Goal: Information Seeking & Learning: Check status

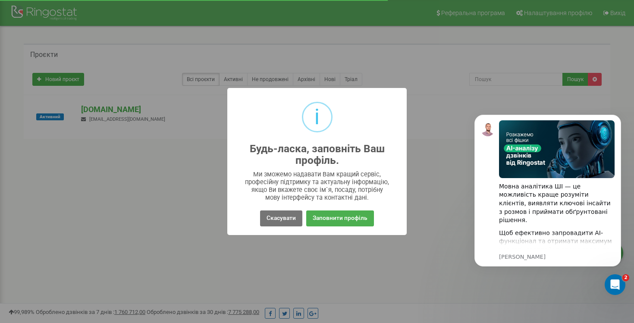
click at [268, 226] on div "Скасувати No Заповнити профіль" at bounding box center [317, 218] width 166 height 20
click at [279, 215] on button "Скасувати" at bounding box center [281, 219] width 42 height 16
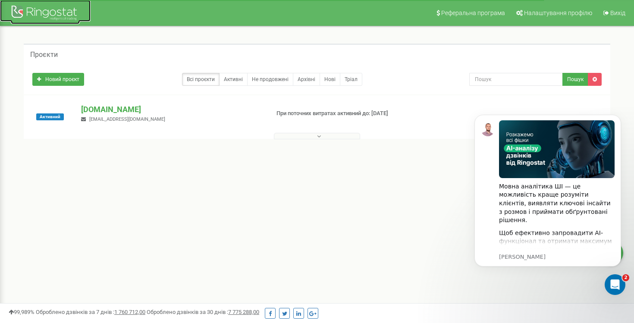
click at [63, 12] on div at bounding box center [45, 13] width 69 height 21
click at [95, 104] on p "[DOMAIN_NAME]" at bounding box center [171, 109] width 181 height 11
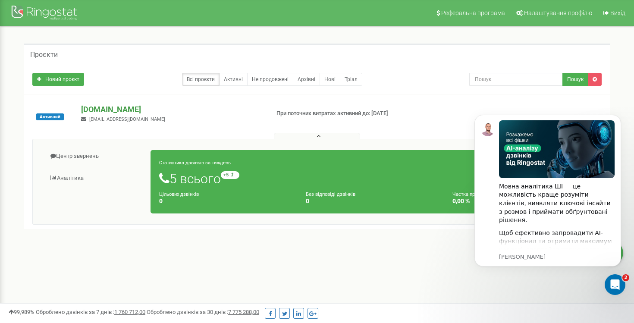
click at [101, 111] on p "[DOMAIN_NAME]" at bounding box center [171, 109] width 181 height 11
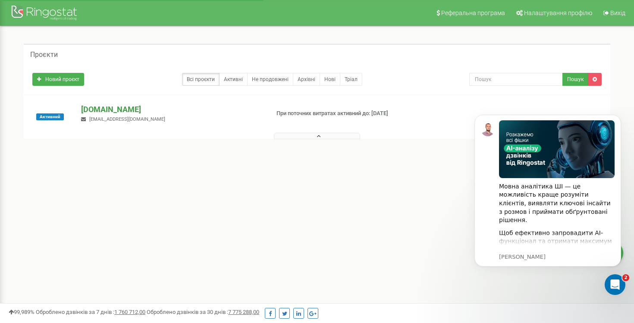
click at [101, 111] on p "[DOMAIN_NAME]" at bounding box center [171, 109] width 181 height 11
click at [491, 92] on div "Новий проєкт Всі проєкти Активні Не продовжені Архівні Нові Тріал Пошук" at bounding box center [317, 79] width 587 height 30
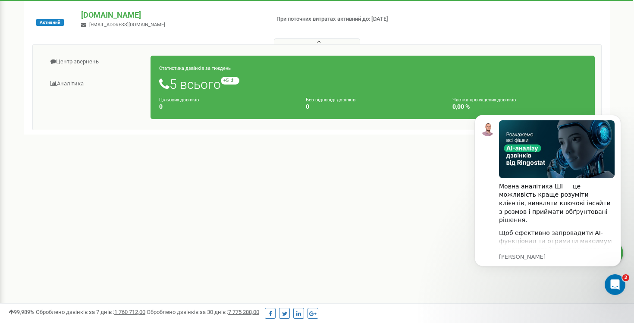
scroll to position [95, 0]
click at [615, 118] on button "Dismiss notification" at bounding box center [618, 117] width 11 height 11
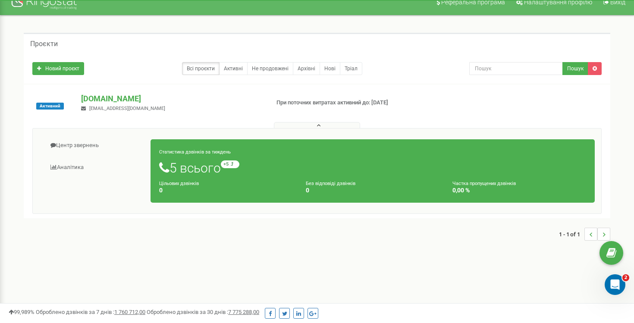
scroll to position [0, 0]
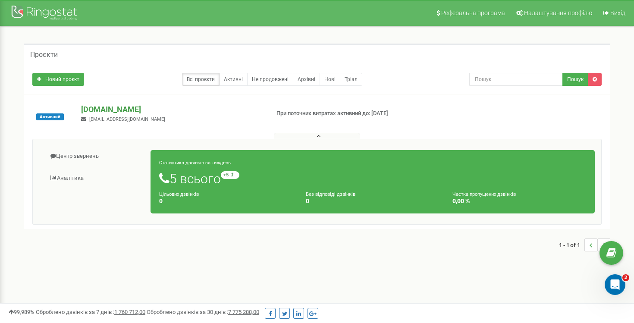
click at [97, 112] on p "[DOMAIN_NAME]" at bounding box center [171, 109] width 181 height 11
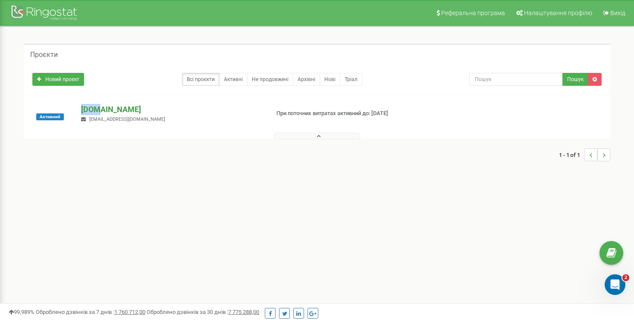
click at [89, 104] on p "[DOMAIN_NAME]" at bounding box center [171, 109] width 181 height 11
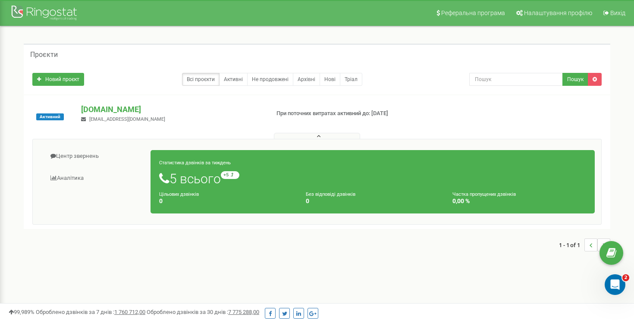
click at [198, 191] on div "Цільових дзвінків 0" at bounding box center [226, 197] width 147 height 15
click at [188, 165] on small "Статистика дзвінків за тиждень" at bounding box center [195, 163] width 72 height 6
click at [76, 181] on link "Аналiтика" at bounding box center [95, 178] width 112 height 21
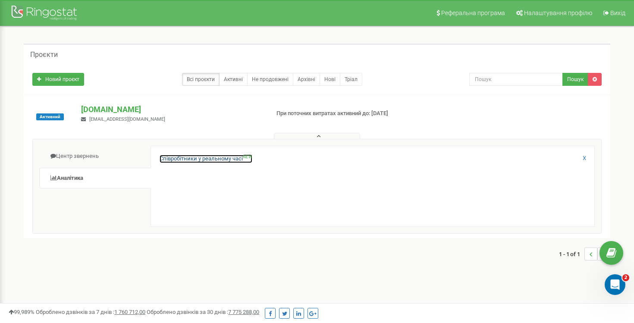
click at [203, 161] on link "Співробітники у реальному часі NEW" at bounding box center [206, 159] width 93 height 8
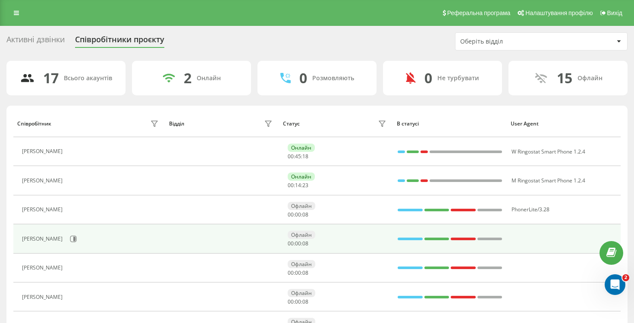
scroll to position [22, 0]
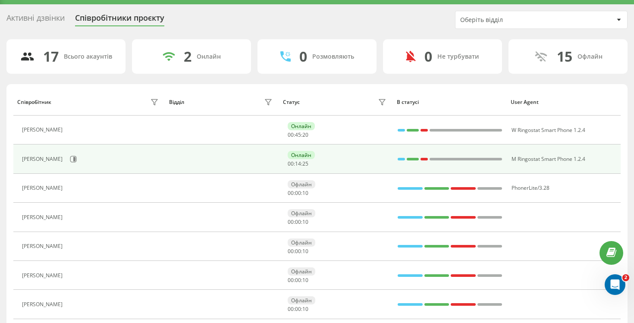
click at [30, 158] on div "Ольга" at bounding box center [43, 159] width 43 height 6
click at [30, 159] on div "Ольга" at bounding box center [43, 159] width 43 height 6
click at [73, 159] on icon at bounding box center [74, 159] width 2 height 4
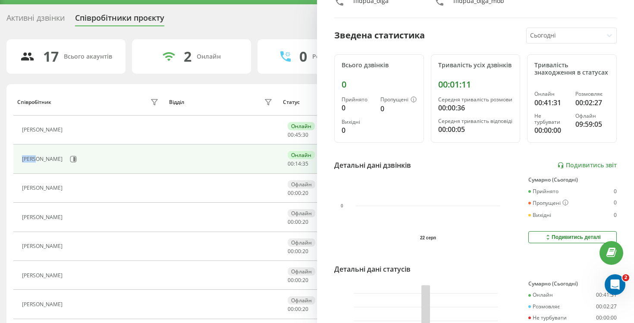
scroll to position [127, 0]
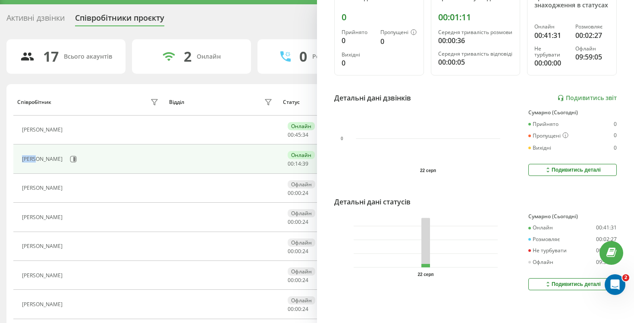
click at [572, 171] on div "Подивитись деталі" at bounding box center [573, 170] width 57 height 7
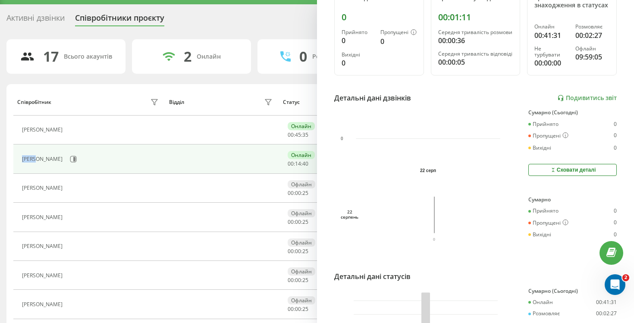
scroll to position [0, 0]
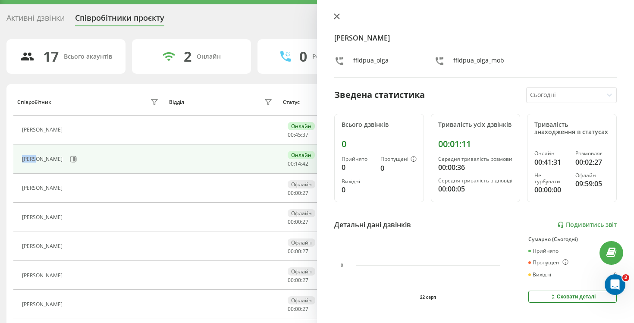
click at [334, 13] on icon at bounding box center [337, 16] width 6 height 6
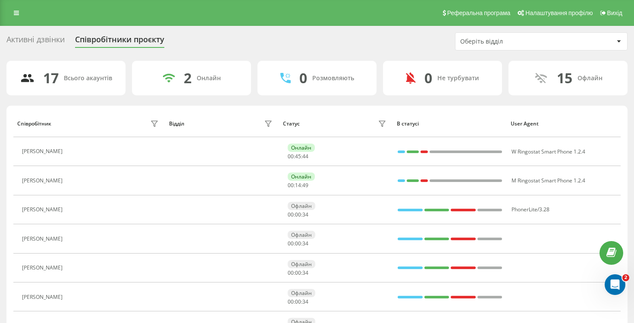
click at [192, 82] on div "2 Онлайн" at bounding box center [191, 78] width 119 height 35
click at [185, 80] on div "2" at bounding box center [188, 78] width 8 height 16
click at [309, 71] on div "0 Розмовляють" at bounding box center [317, 78] width 119 height 35
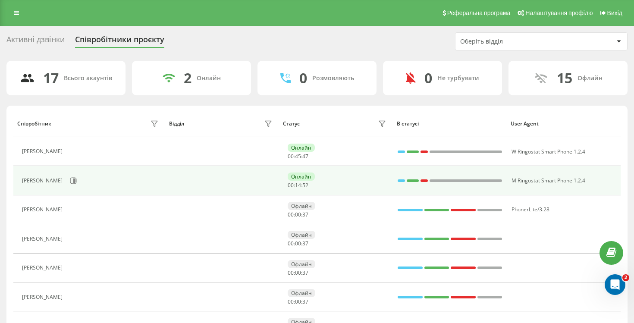
click at [87, 182] on div "Ольга" at bounding box center [91, 181] width 139 height 15
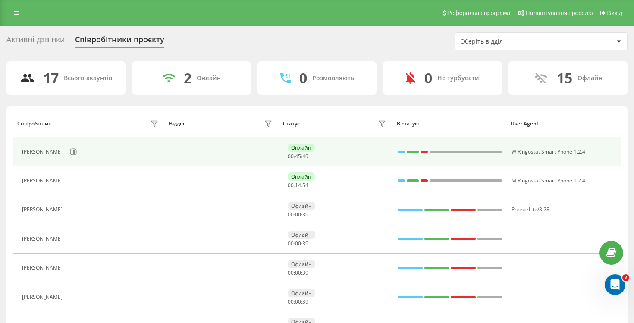
click at [51, 152] on div "Шкарупа Юрій" at bounding box center [43, 152] width 43 height 6
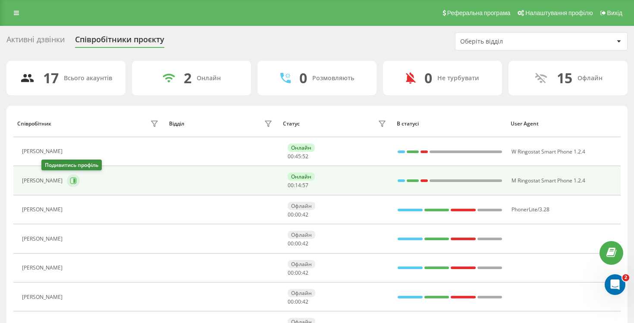
click at [73, 180] on icon at bounding box center [74, 181] width 2 height 4
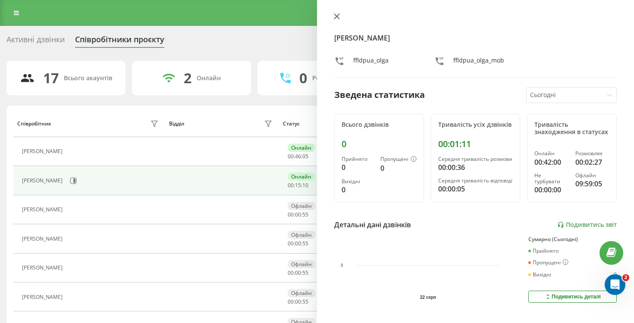
click at [338, 19] on icon at bounding box center [337, 16] width 6 height 6
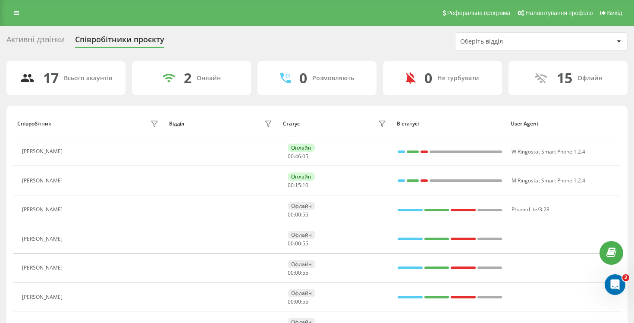
click at [353, 41] on div "Активні дзвінки Співробітники проєкту Оберіть відділ" at bounding box center [317, 41] width 622 height 18
click at [25, 17] on div "Реферальна програма Налаштування профілю Вихід" at bounding box center [317, 13] width 634 height 26
click at [16, 13] on icon at bounding box center [16, 13] width 5 height 6
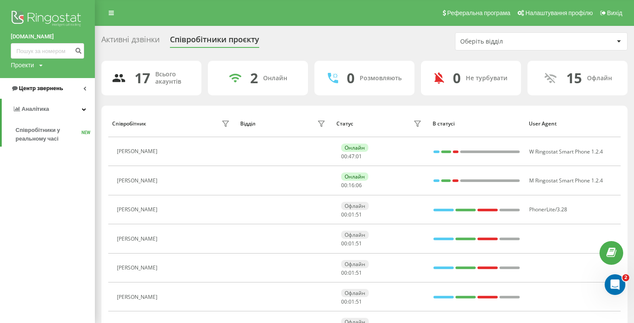
click at [33, 92] on span "Центр звернень" at bounding box center [41, 88] width 44 height 6
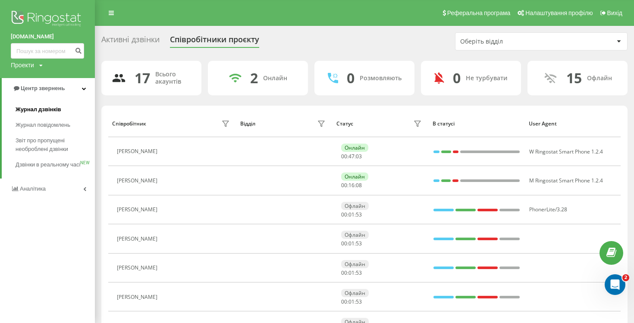
click at [36, 110] on span "Журнал дзвінків" at bounding box center [39, 109] width 46 height 9
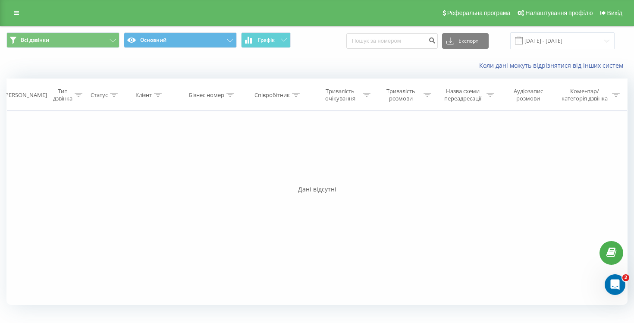
click at [170, 186] on div "Дані відсутні" at bounding box center [317, 189] width 622 height 9
click at [6, 6] on div "Реферальна програма Налаштування профілю Вихід" at bounding box center [317, 13] width 634 height 26
click at [16, 17] on link at bounding box center [17, 13] width 16 height 12
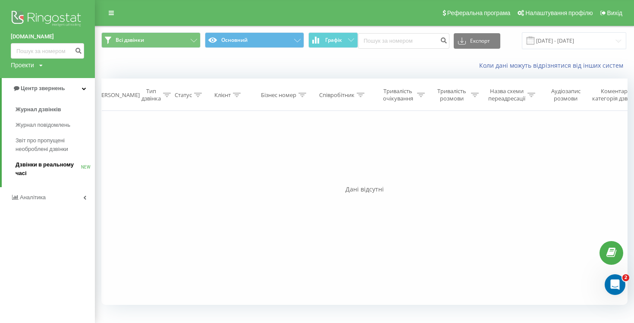
click at [33, 167] on span "Дзвінки в реальному часі" at bounding box center [49, 169] width 66 height 17
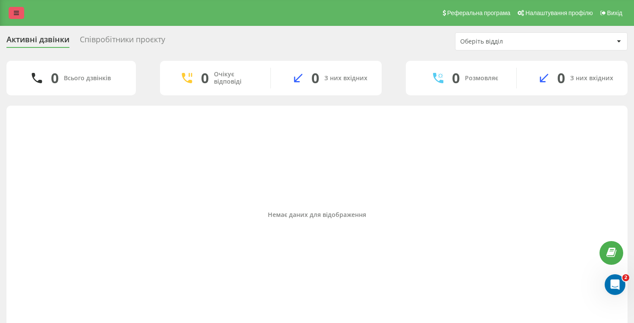
click at [13, 7] on link at bounding box center [17, 13] width 16 height 12
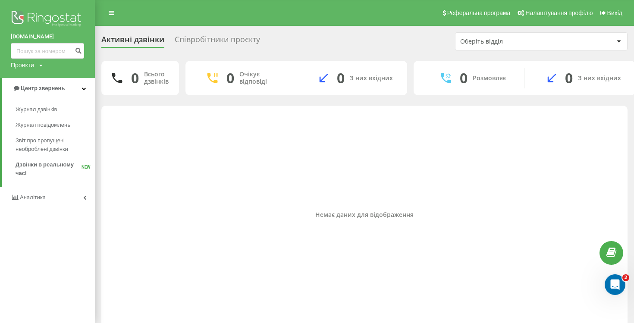
click at [207, 36] on div "Співробітники проєкту" at bounding box center [217, 41] width 85 height 13
click at [112, 16] on link at bounding box center [112, 13] width 16 height 12
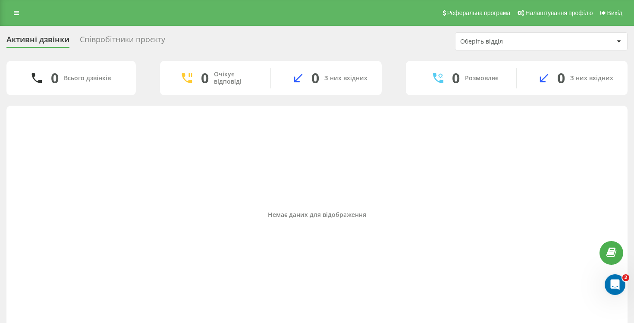
click at [132, 42] on div "Співробітники проєкту" at bounding box center [122, 41] width 85 height 13
click at [20, 14] on link at bounding box center [17, 13] width 16 height 12
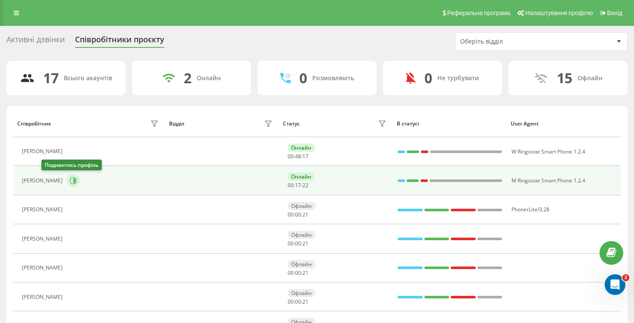
click at [70, 181] on icon at bounding box center [73, 180] width 7 height 7
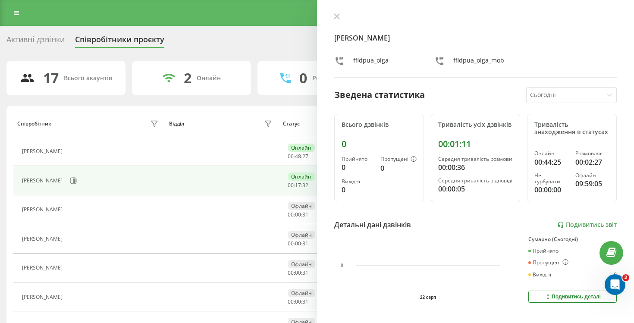
click at [374, 60] on div "ffldpua_olga" at bounding box center [370, 62] width 35 height 13
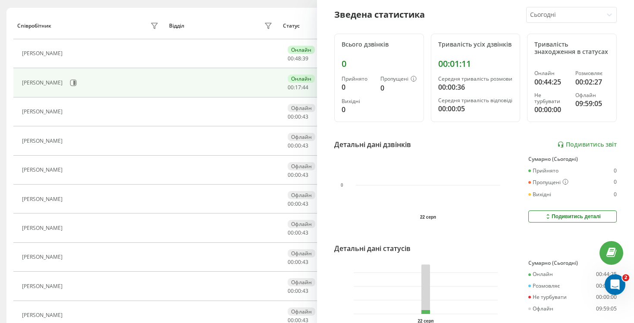
scroll to position [86, 0]
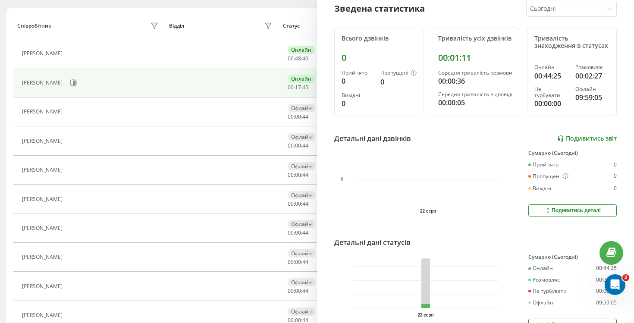
click at [578, 136] on link "Подивитись звіт" at bounding box center [588, 138] width 60 height 7
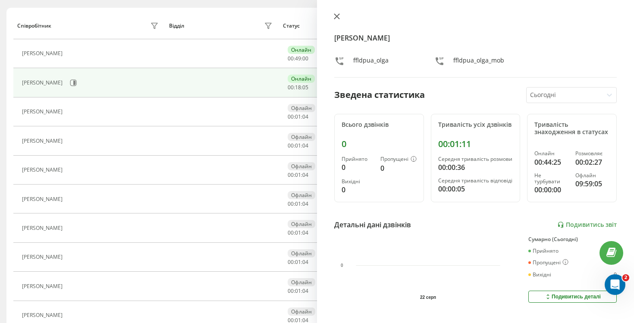
click at [336, 16] on icon at bounding box center [336, 16] width 5 height 5
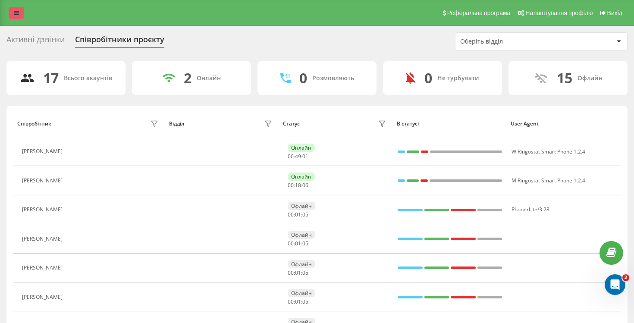
click at [12, 12] on link at bounding box center [17, 13] width 16 height 12
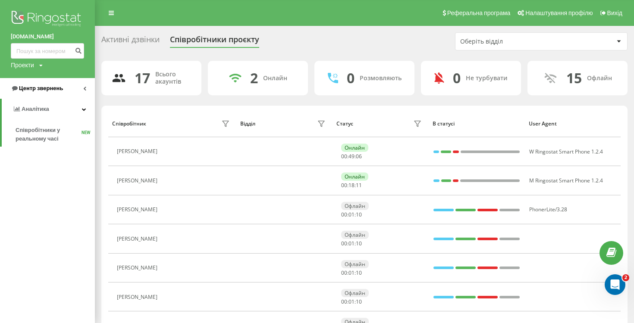
click at [32, 89] on span "Центр звернень" at bounding box center [41, 88] width 44 height 6
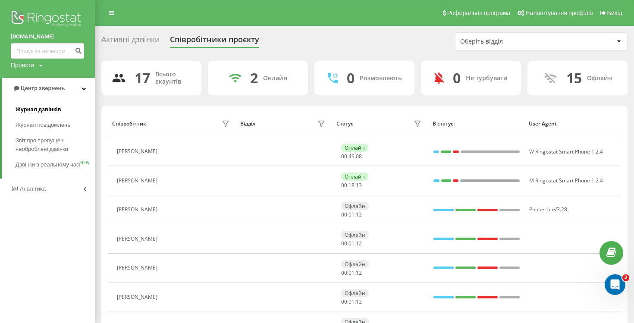
click at [42, 115] on link "Журнал дзвінків" at bounding box center [55, 110] width 79 height 16
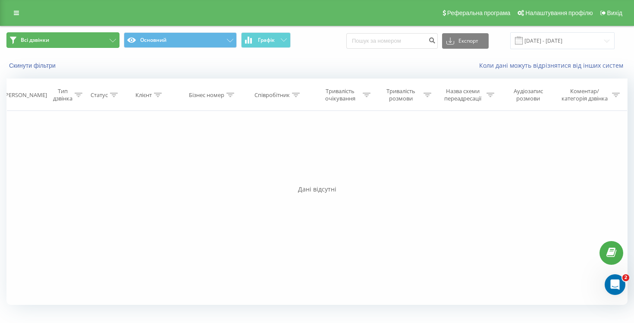
click at [111, 39] on icon at bounding box center [113, 40] width 6 height 3
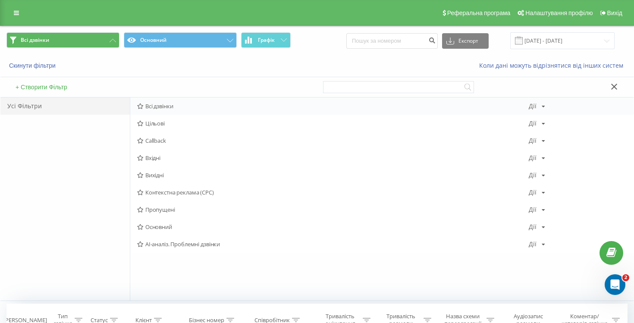
click at [168, 104] on span "Всі дзвінки" at bounding box center [333, 106] width 392 height 6
